Goal: Task Accomplishment & Management: Manage account settings

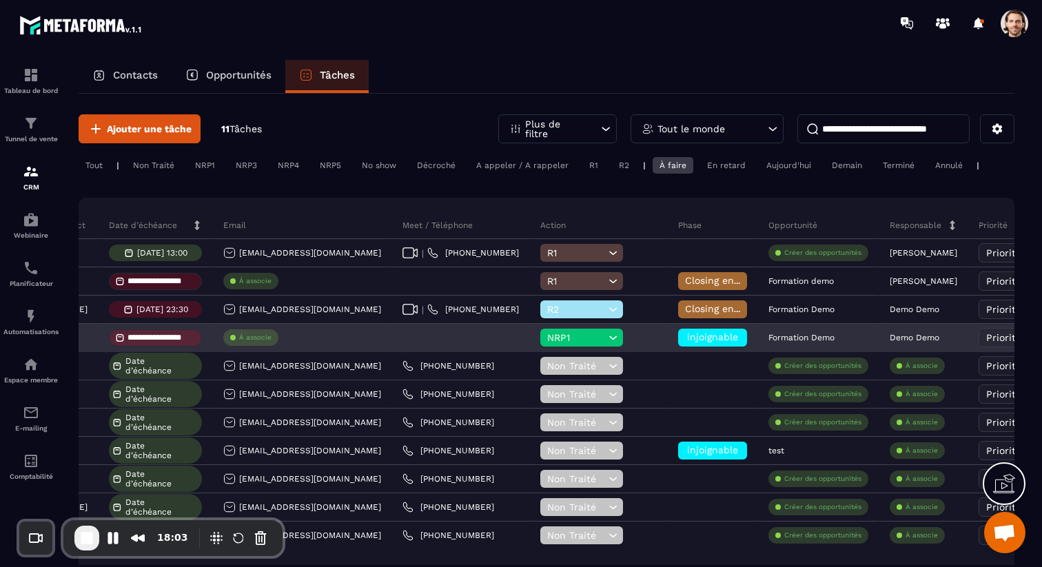
scroll to position [0, 453]
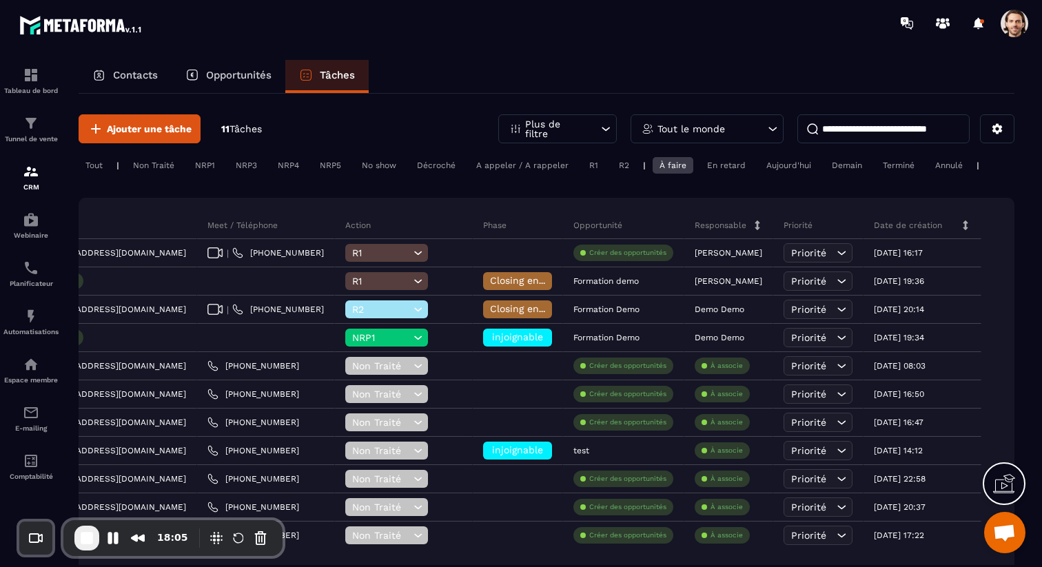
click at [207, 72] on p "Opportunités" at bounding box center [238, 75] width 65 height 12
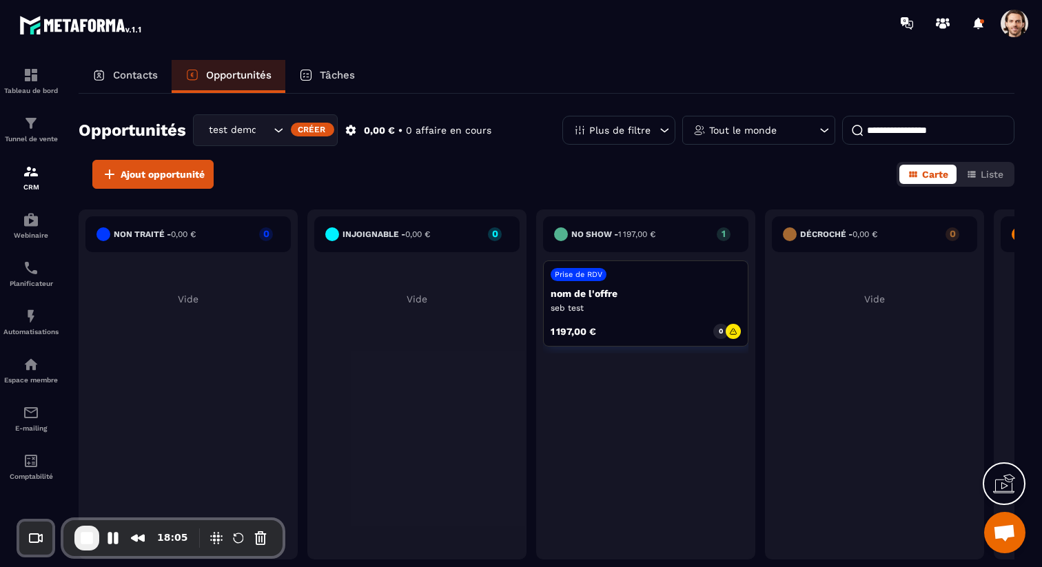
click at [262, 130] on input "Search for option" at bounding box center [263, 130] width 14 height 15
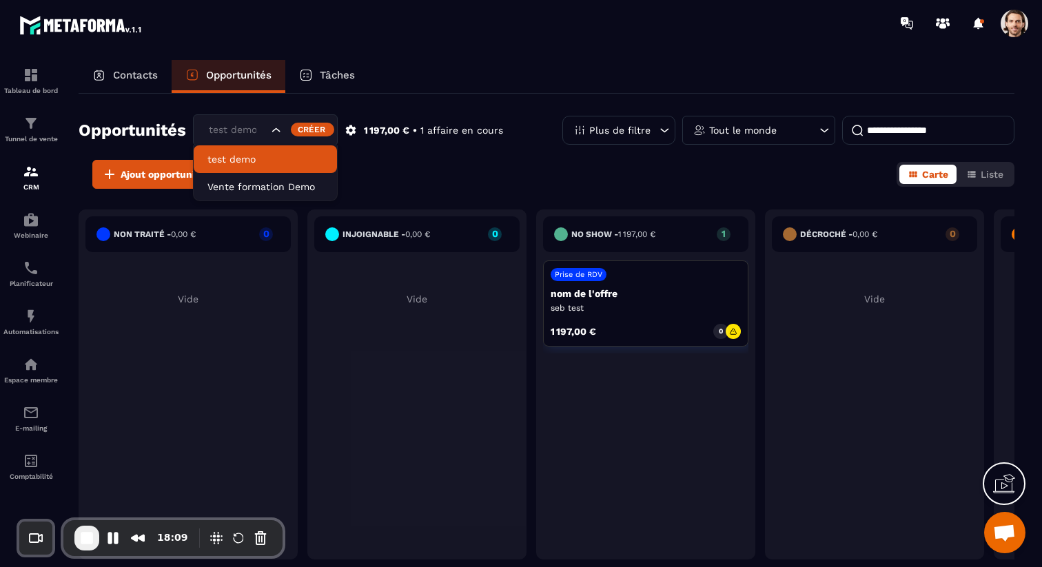
click at [262, 167] on li "test demo" at bounding box center [265, 159] width 143 height 28
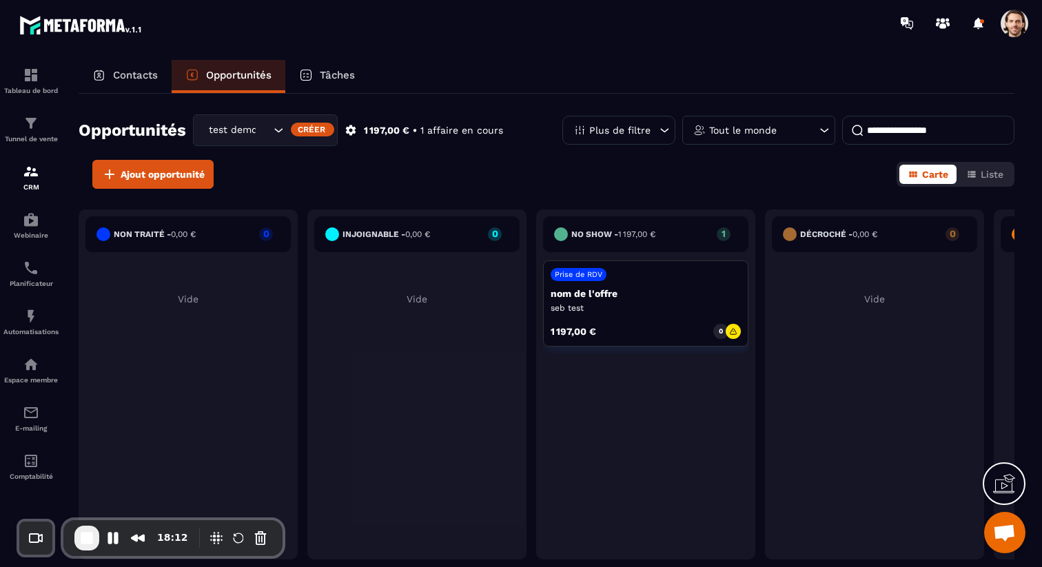
click at [232, 124] on div "test demo" at bounding box center [238, 130] width 68 height 15
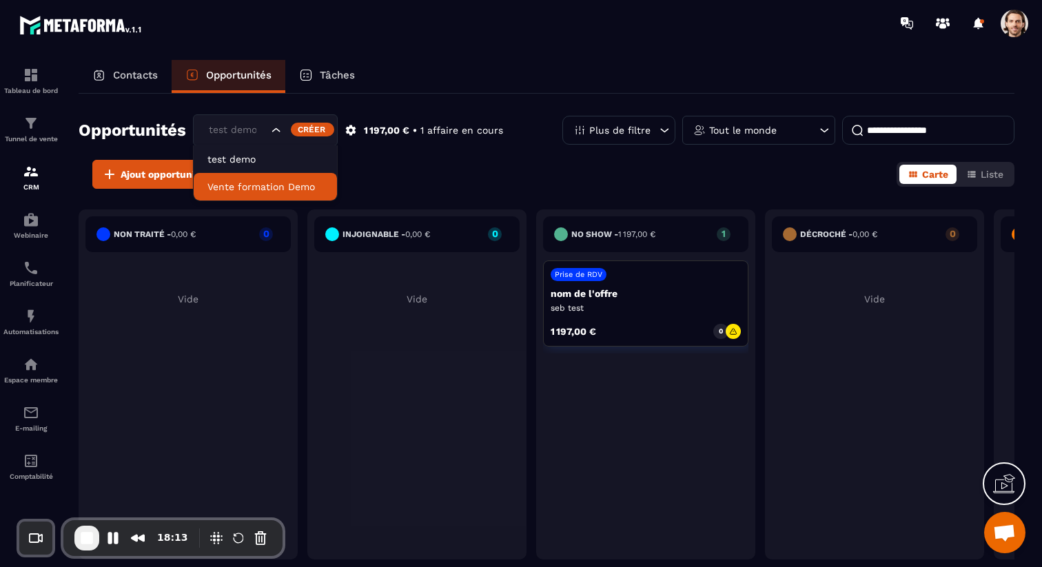
click at [245, 193] on p "Vente formation Demo" at bounding box center [265, 187] width 116 height 14
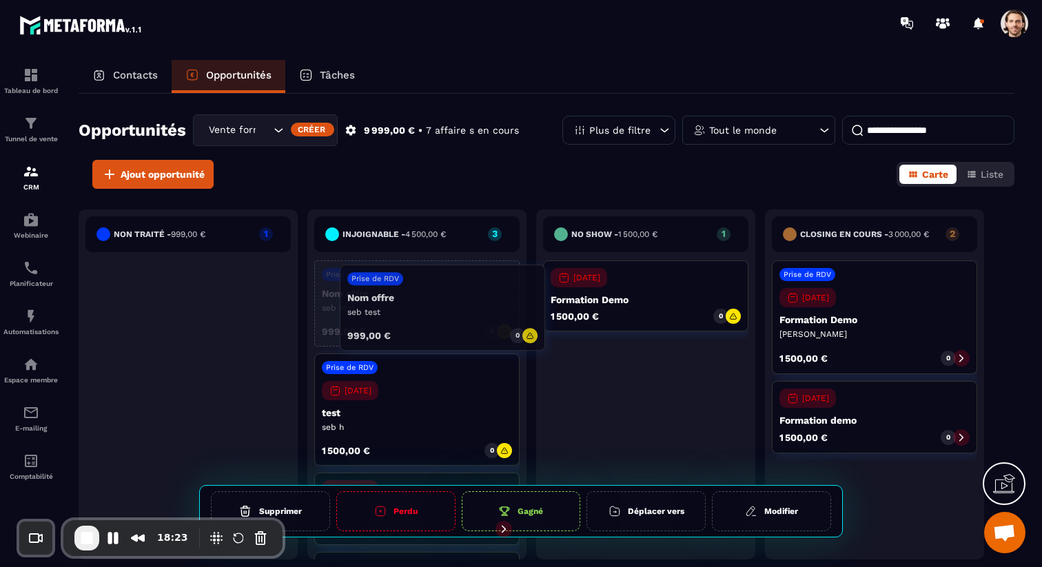
drag, startPoint x: 185, startPoint y: 300, endPoint x: 440, endPoint y: 304, distance: 254.3
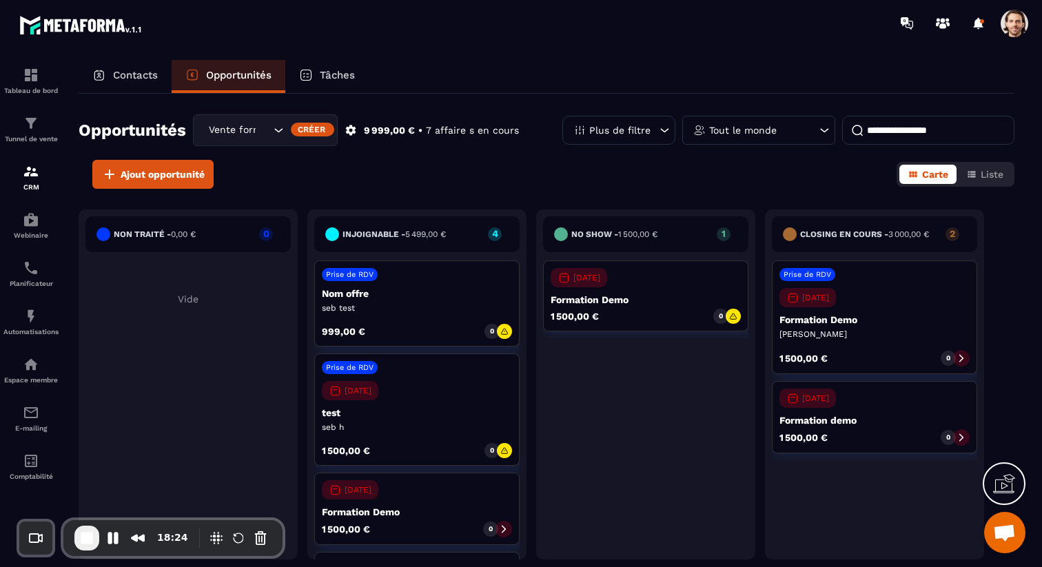
click at [431, 304] on p "seb test" at bounding box center [417, 307] width 190 height 11
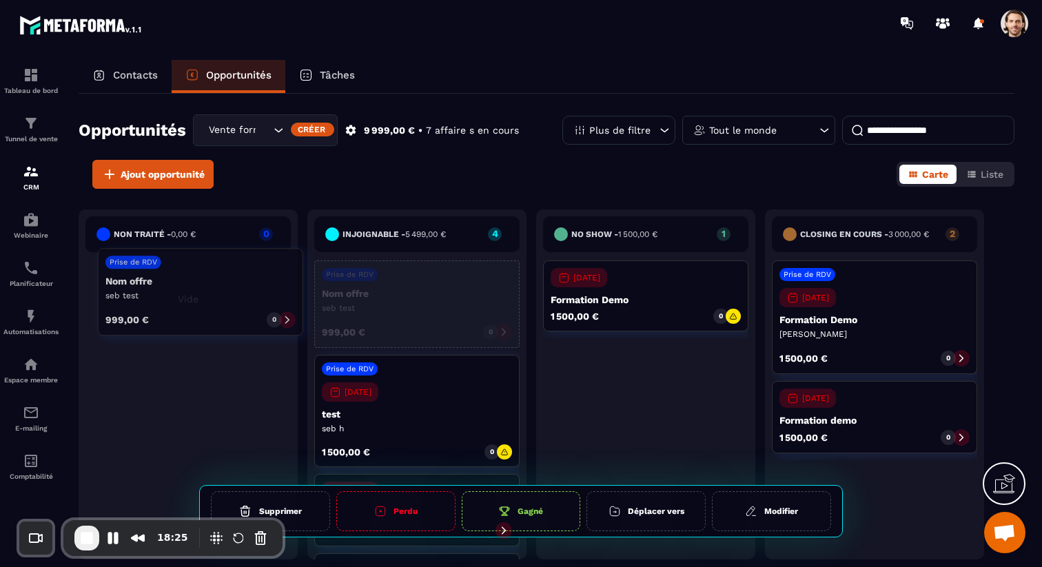
drag, startPoint x: 431, startPoint y: 304, endPoint x: 215, endPoint y: 291, distance: 216.7
click at [215, 291] on div "Non traité - 0,00 € 0 Vide injoignable - 5 499,00 € 4 Prise de RDV Nom offre se…" at bounding box center [531, 387] width 905 height 357
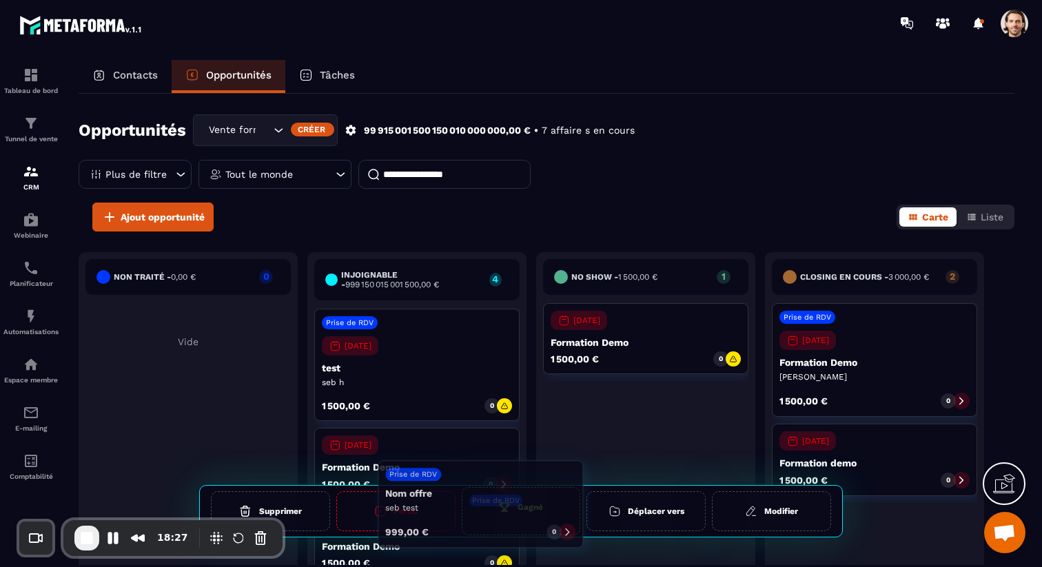
drag, startPoint x: 446, startPoint y: 353, endPoint x: 511, endPoint y: 506, distance: 165.2
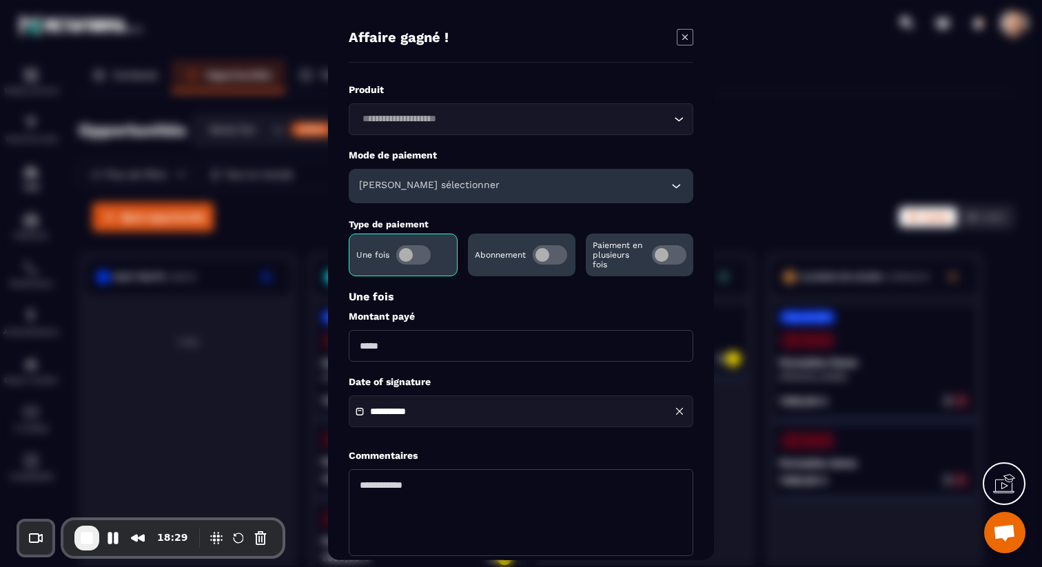
click at [427, 120] on input "Search for option" at bounding box center [514, 118] width 313 height 15
click at [544, 88] on label "Produit" at bounding box center [521, 89] width 345 height 13
click at [685, 35] on icon "Modal window" at bounding box center [685, 36] width 17 height 17
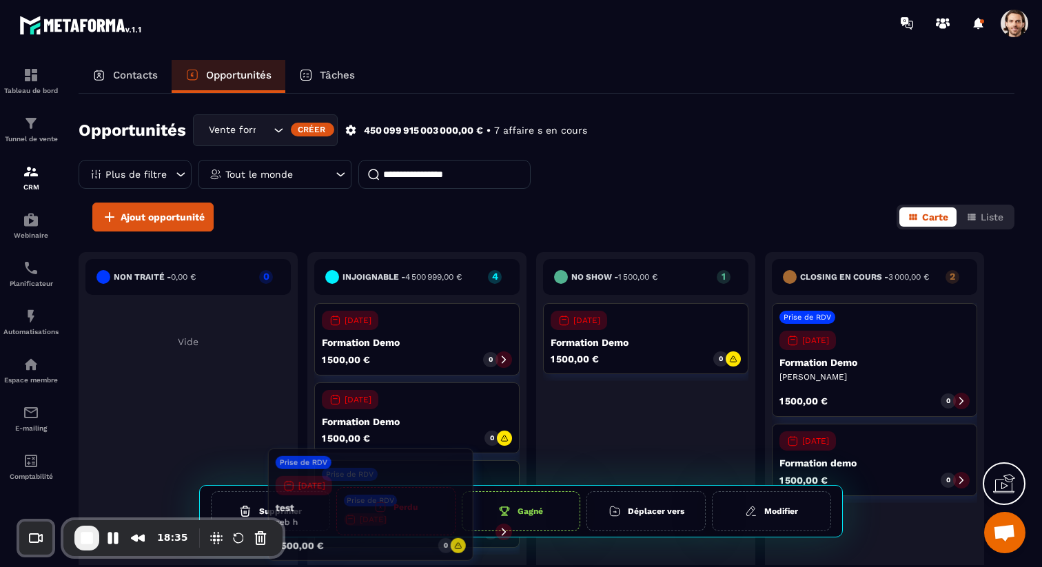
drag, startPoint x: 451, startPoint y: 371, endPoint x: 405, endPoint y: 515, distance: 151.2
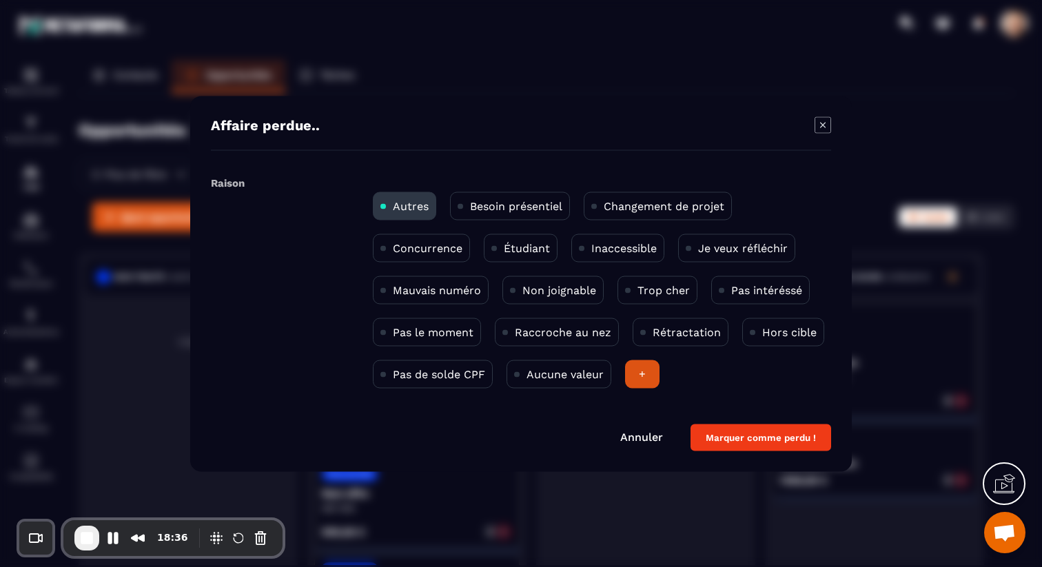
click at [584, 214] on div "Besoin présentiel" at bounding box center [658, 206] width 148 height 28
click at [647, 373] on div "+" at bounding box center [642, 374] width 34 height 28
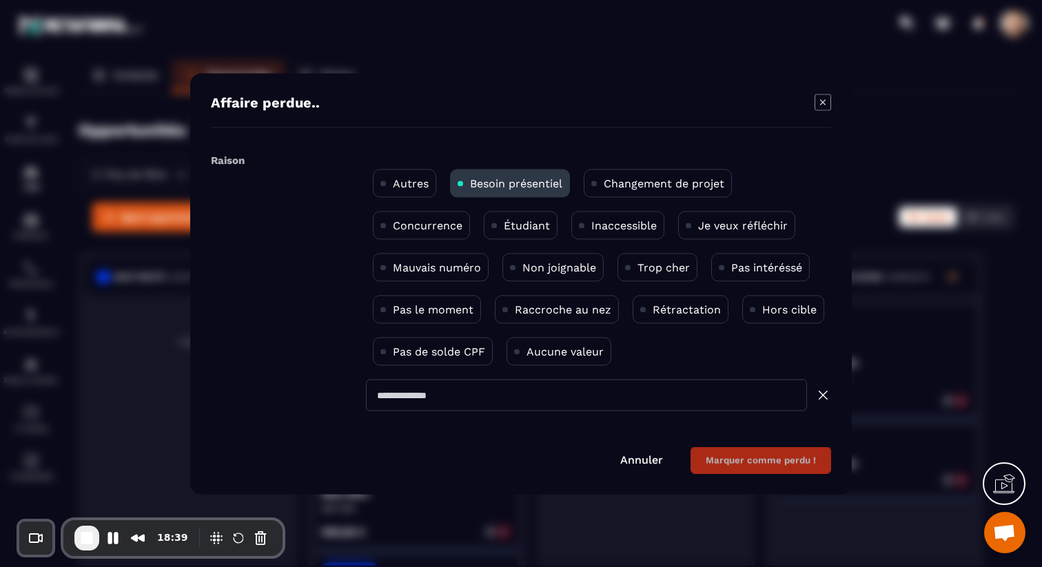
click at [473, 398] on input "Modal window" at bounding box center [586, 395] width 441 height 32
click at [822, 108] on icon "Modal window" at bounding box center [822, 102] width 17 height 17
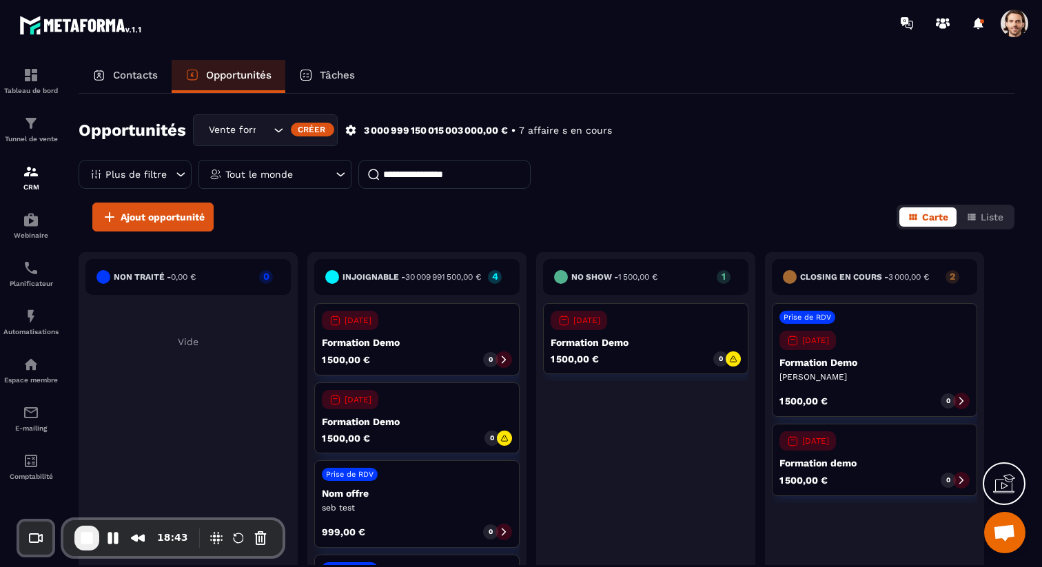
click at [505, 442] on icon at bounding box center [504, 438] width 8 height 8
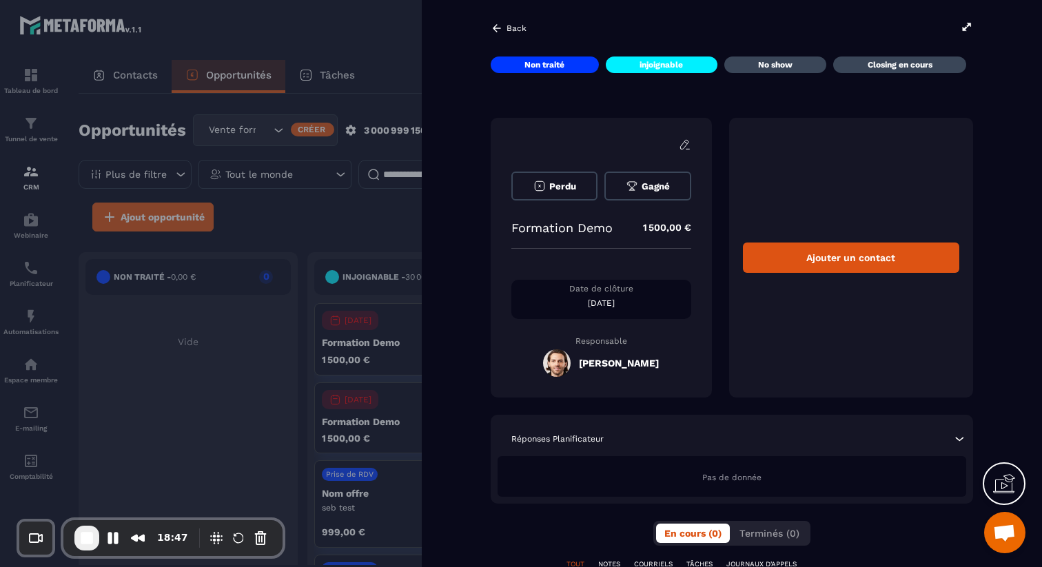
click at [275, 333] on div at bounding box center [521, 283] width 1042 height 567
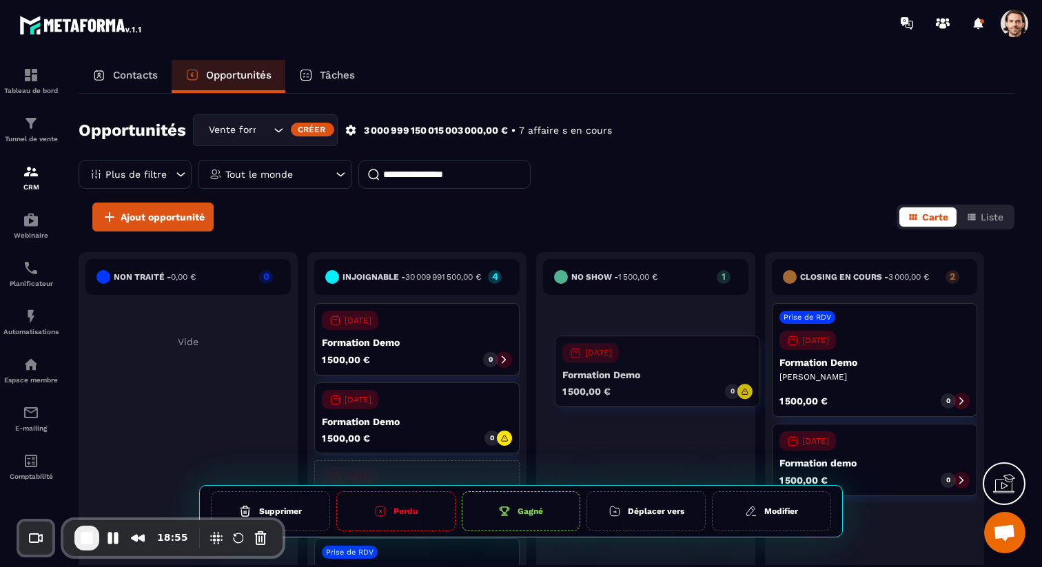
drag, startPoint x: 650, startPoint y: 334, endPoint x: 661, endPoint y: 367, distance: 34.2
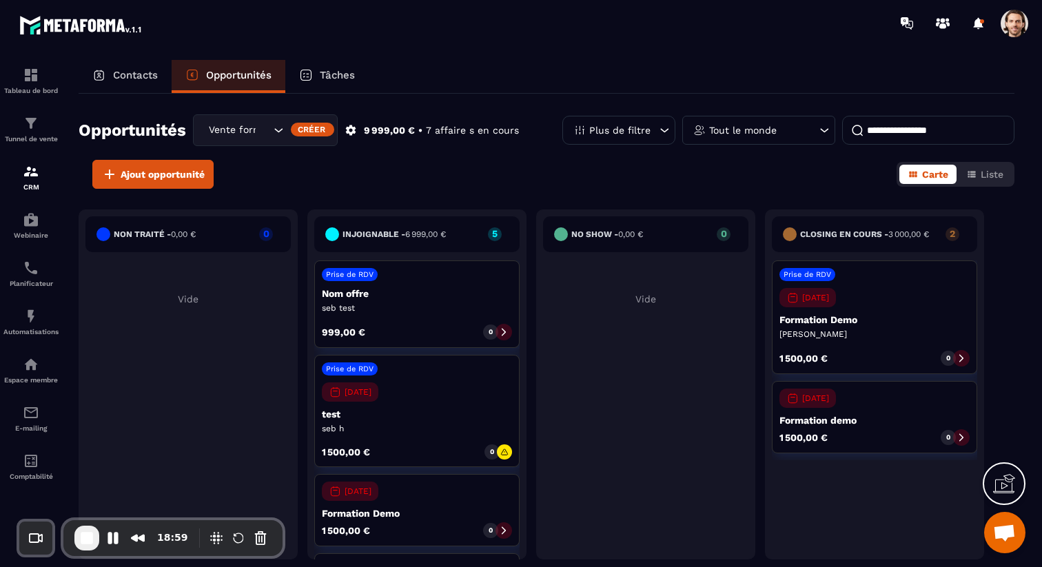
click at [327, 68] on div "Tâches" at bounding box center [326, 76] width 83 height 33
